Goal: Transaction & Acquisition: Obtain resource

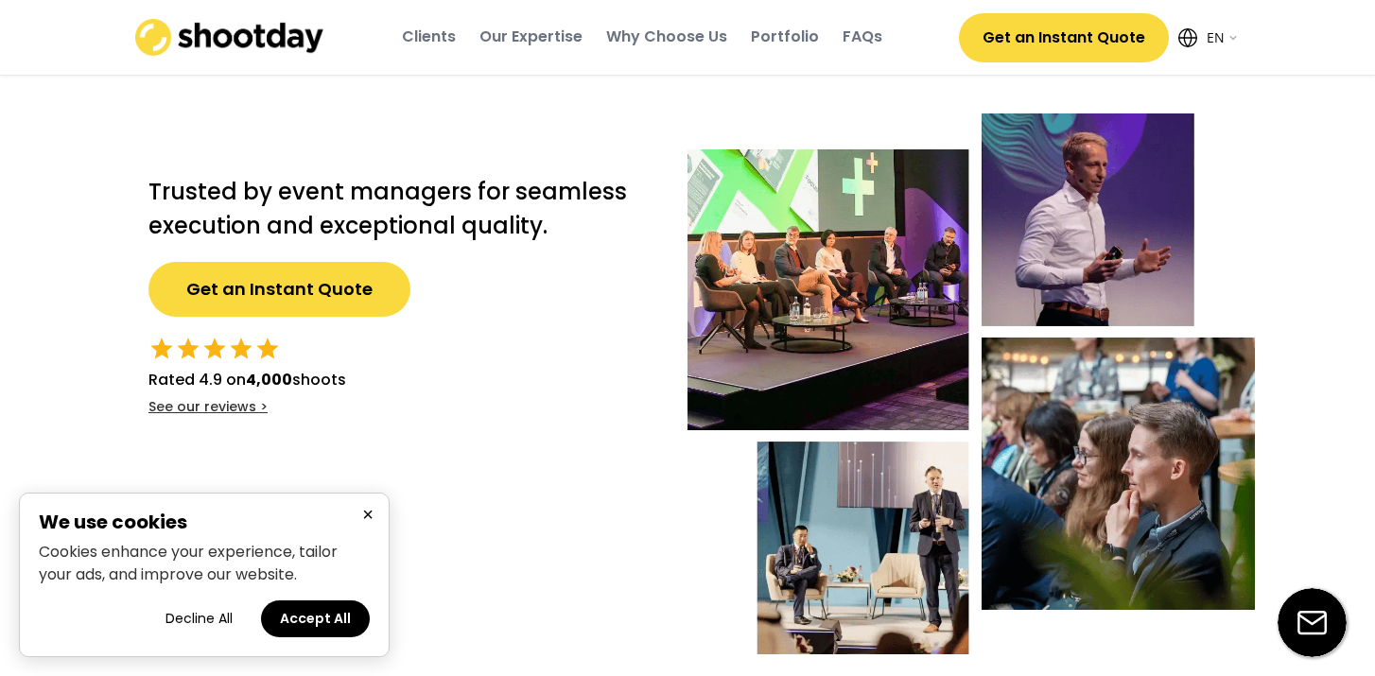
select select ""en""
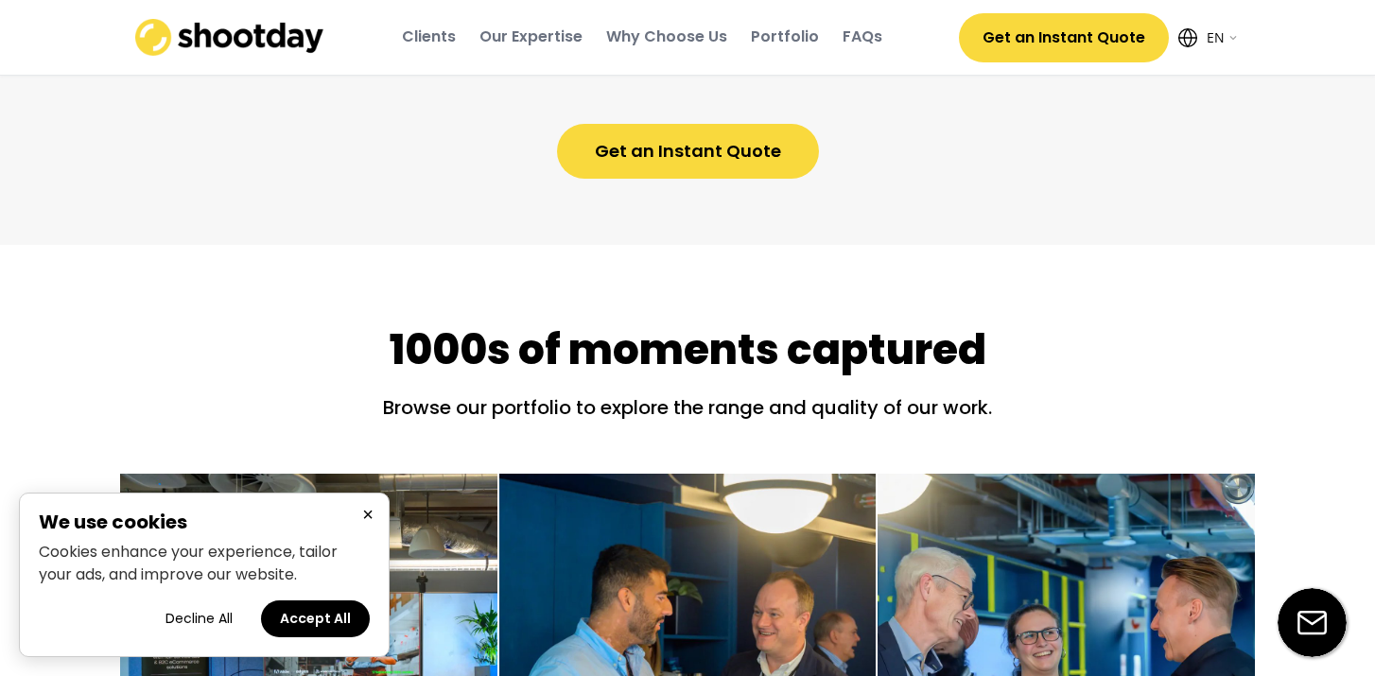
scroll to position [2310, 0]
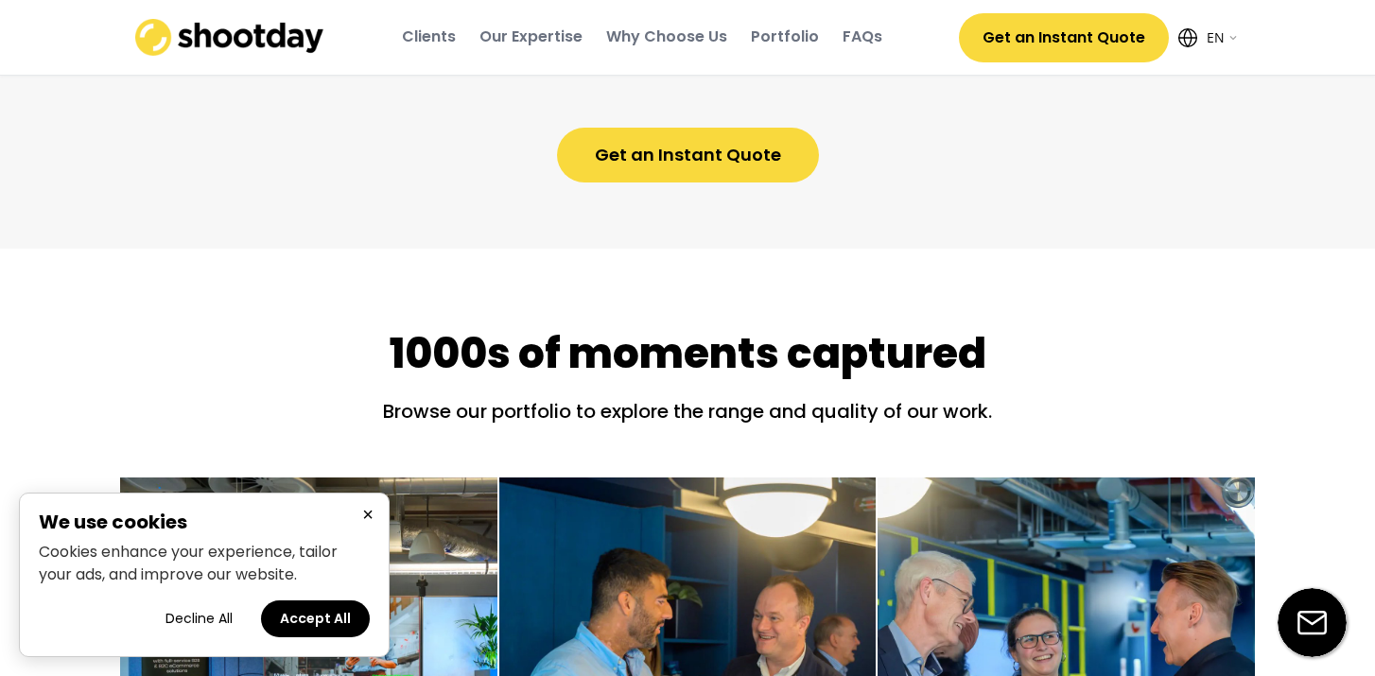
click at [705, 179] on button "Get an Instant Quote" at bounding box center [688, 155] width 262 height 55
